Goal: Task Accomplishment & Management: Use online tool/utility

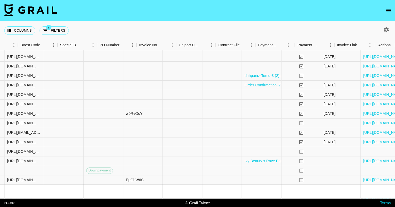
scroll to position [116, 526]
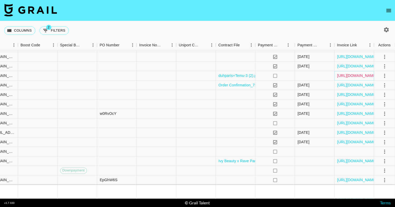
click at [358, 75] on link "[URL][DOMAIN_NAME]" at bounding box center [357, 75] width 40 height 5
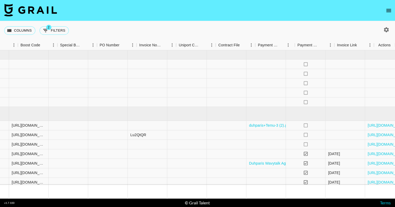
scroll to position [0, 526]
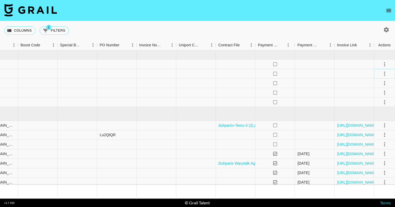
click at [385, 73] on icon "select merge strategy" at bounding box center [384, 74] width 6 height 6
click at [382, 86] on li "Confirm" at bounding box center [377, 84] width 34 height 9
click at [382, 103] on li "Draft Created" at bounding box center [377, 103] width 34 height 9
click at [345, 22] on div "Columns 2 Filters + Booking" at bounding box center [197, 30] width 395 height 19
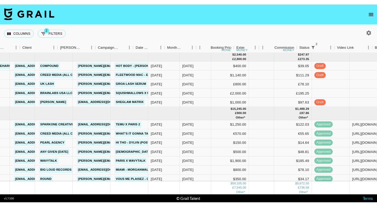
scroll to position [0, 120]
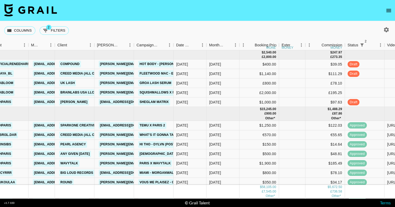
click at [386, 10] on icon "open drawer" at bounding box center [388, 10] width 5 height 3
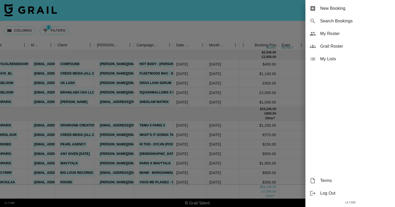
click at [318, 32] on div "My Roster" at bounding box center [350, 33] width 90 height 13
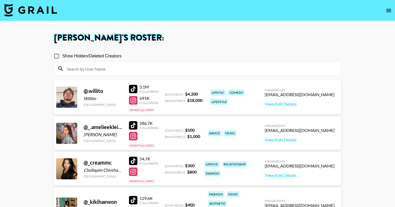
click at [175, 70] on input at bounding box center [201, 69] width 274 height 8
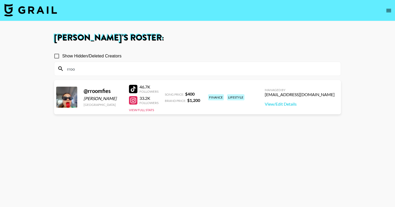
click at [134, 93] on div "46.7K Followers" at bounding box center [144, 88] width 30 height 9
click at [134, 92] on div at bounding box center [133, 89] width 8 height 8
click at [388, 8] on icon "open drawer" at bounding box center [388, 10] width 6 height 6
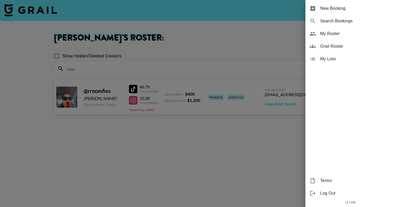
click at [329, 49] on span "Grail Roster" at bounding box center [355, 46] width 71 height 6
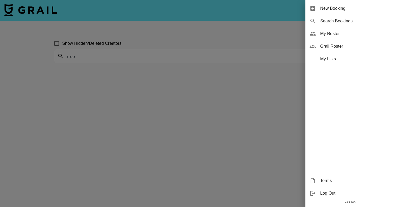
click at [161, 71] on div at bounding box center [197, 103] width 395 height 207
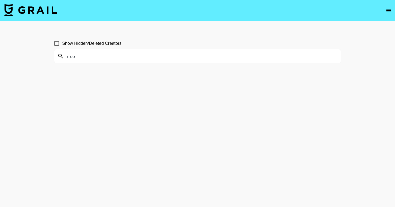
click at [125, 59] on input "rroo" at bounding box center [201, 56] width 274 height 8
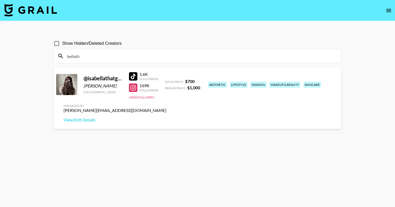
click at [97, 59] on input "bellath" at bounding box center [201, 56] width 274 height 8
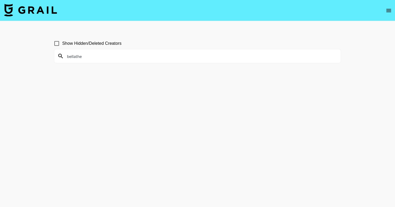
type input "bellathe"
click at [89, 55] on input "bellathe" at bounding box center [201, 56] width 274 height 8
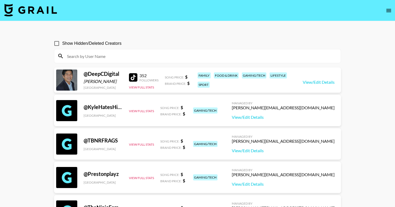
click at [48, 11] on img at bounding box center [30, 10] width 53 height 13
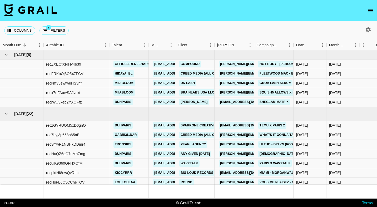
click at [371, 25] on div "Columns 2 Filters + Booking" at bounding box center [188, 30] width 377 height 19
click at [367, 30] on icon "button" at bounding box center [368, 29] width 5 height 5
select select "[DATE]"
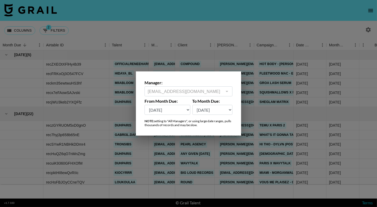
click at [218, 87] on div "[EMAIL_ADDRESS][DOMAIN_NAME] ​" at bounding box center [189, 91] width 88 height 10
click at [218, 96] on div "[EMAIL_ADDRESS][DOMAIN_NAME] ​" at bounding box center [189, 91] width 88 height 10
click at [230, 44] on div at bounding box center [188, 103] width 377 height 207
